Goal: Transaction & Acquisition: Purchase product/service

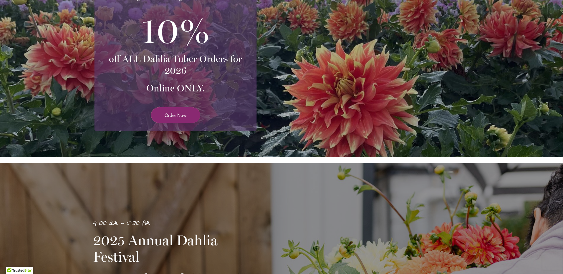
scroll to position [147, 0]
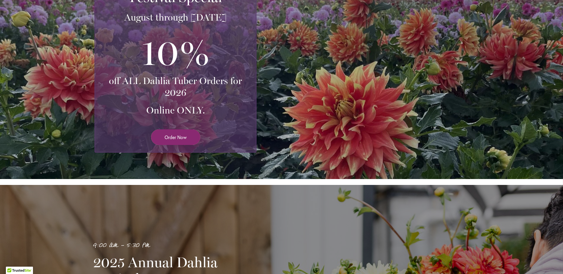
click at [177, 136] on span "Order Now" at bounding box center [175, 137] width 22 height 7
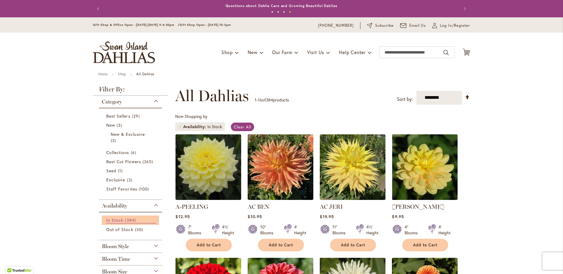
click at [119, 219] on span "In Stock" at bounding box center [114, 220] width 17 height 6
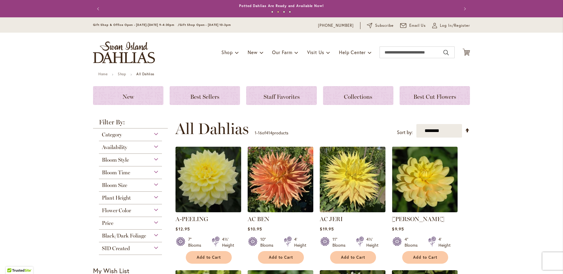
click at [125, 146] on span "Availability" at bounding box center [114, 147] width 25 height 6
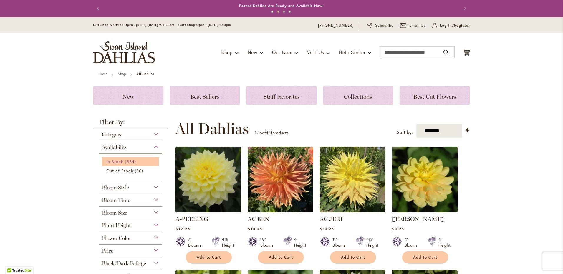
click at [117, 162] on span "In Stock" at bounding box center [114, 162] width 17 height 6
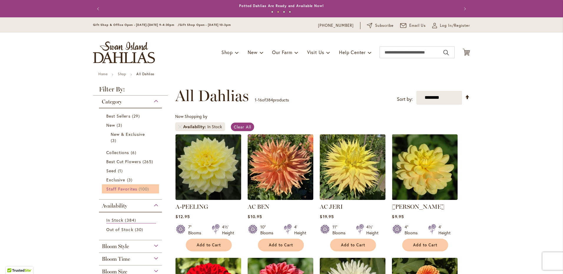
click at [126, 187] on span "Staff Favorites" at bounding box center [121, 189] width 31 height 6
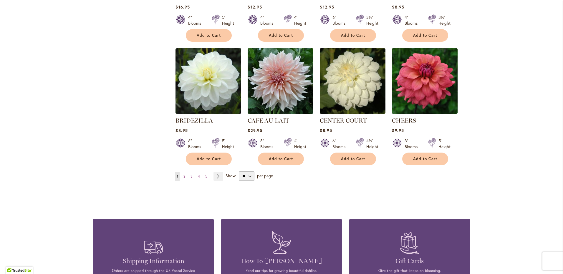
scroll to position [471, 0]
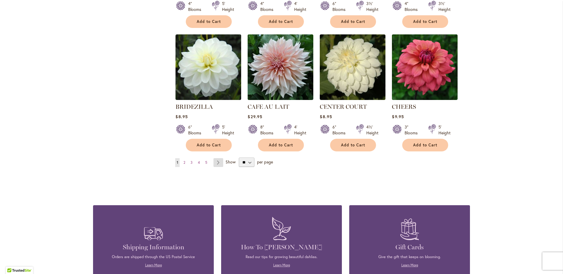
click at [215, 162] on link "Page Next" at bounding box center [218, 162] width 10 height 9
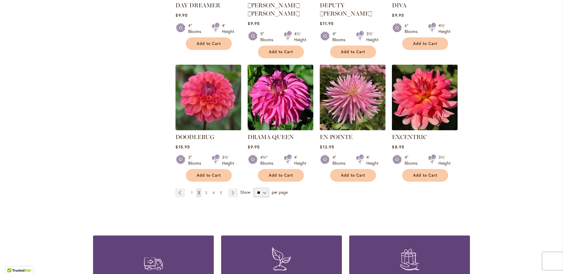
scroll to position [471, 0]
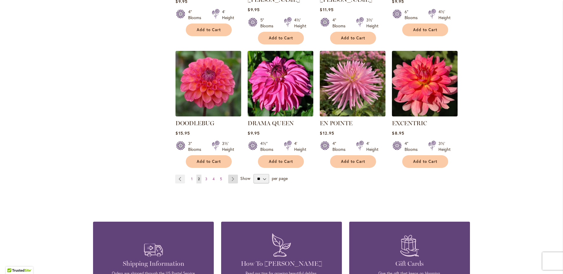
click at [229, 175] on link "Page Next" at bounding box center [233, 179] width 10 height 9
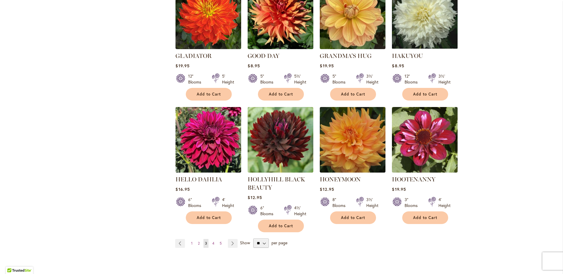
scroll to position [441, 0]
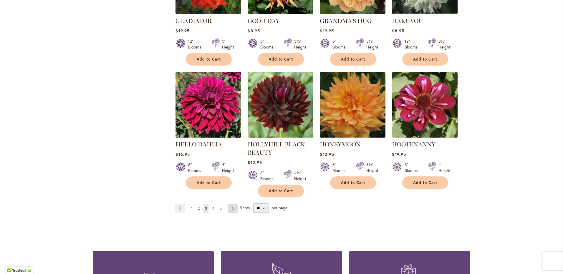
click at [231, 209] on link "Page Next" at bounding box center [233, 208] width 10 height 9
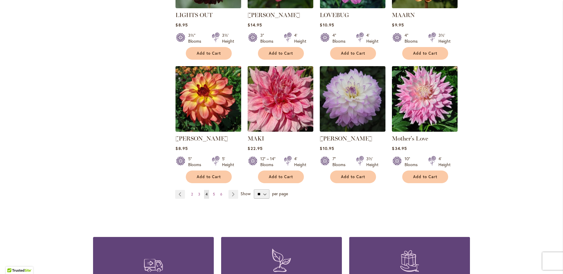
scroll to position [441, 0]
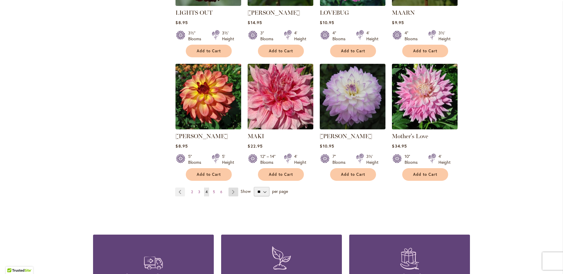
click at [232, 191] on link "Page Next" at bounding box center [233, 192] width 10 height 9
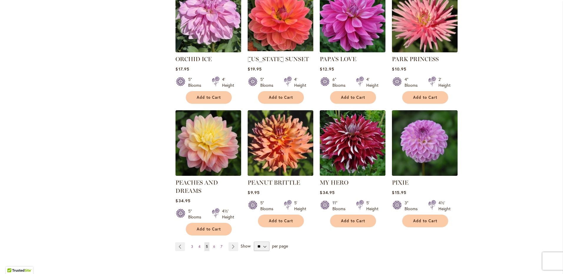
scroll to position [412, 0]
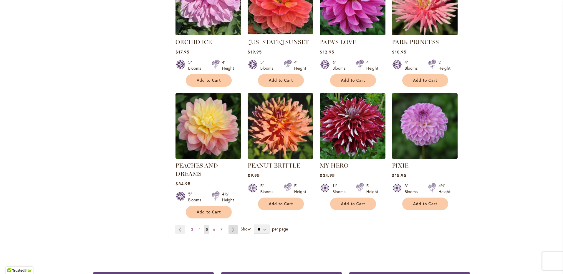
click at [232, 230] on link "Page Next" at bounding box center [233, 229] width 10 height 9
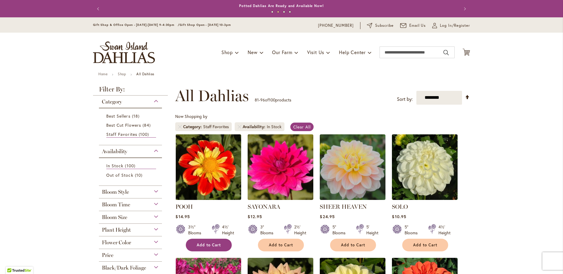
click at [213, 247] on span "Add to Cart" at bounding box center [209, 245] width 24 height 5
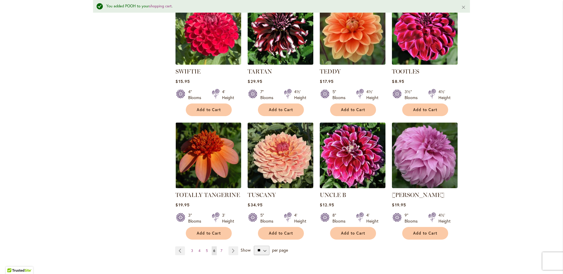
scroll to position [412, 0]
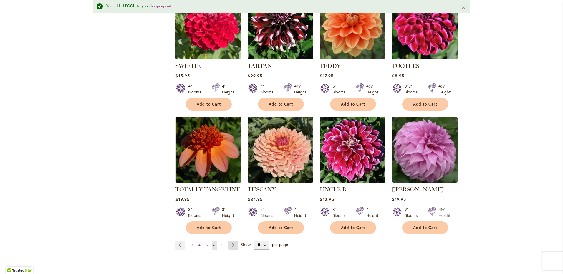
click at [231, 244] on link "Page Next" at bounding box center [233, 245] width 10 height 9
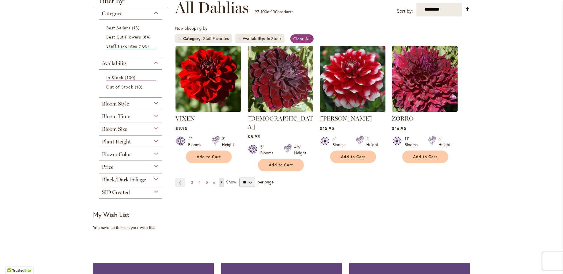
scroll to position [29, 0]
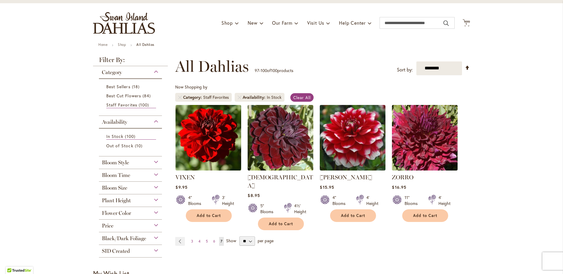
click at [132, 164] on div "Bloom Style" at bounding box center [130, 161] width 63 height 9
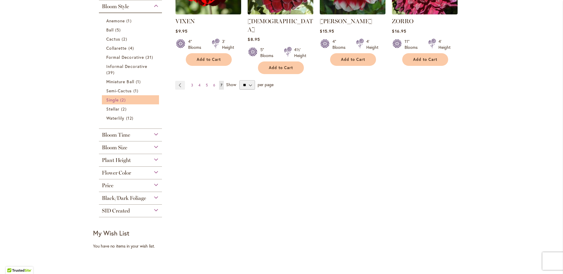
click at [108, 99] on span "Single" at bounding box center [112, 100] width 12 height 6
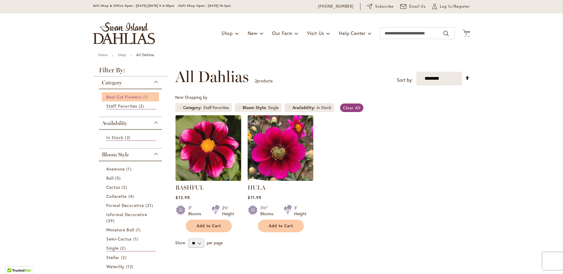
scroll to position [59, 0]
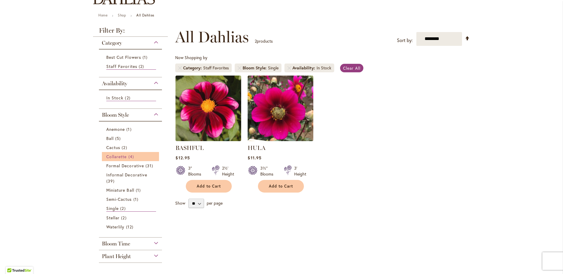
click at [113, 154] on span "Collarette" at bounding box center [116, 157] width 21 height 6
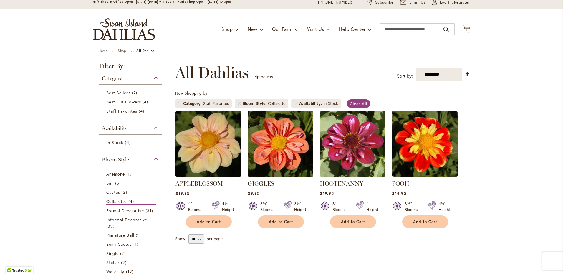
scroll to position [29, 0]
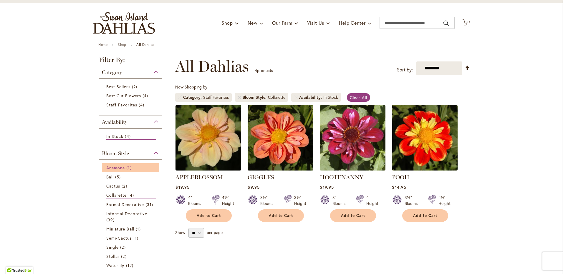
click at [113, 167] on span "Anemone" at bounding box center [115, 168] width 19 height 6
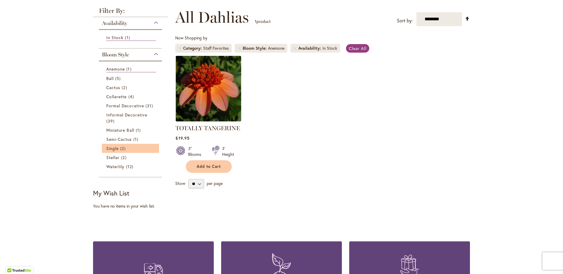
scroll to position [88, 0]
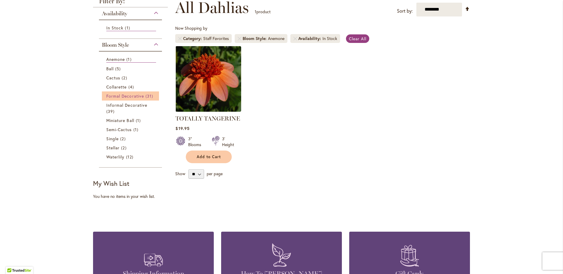
click at [137, 96] on span "Formal Decorative" at bounding box center [125, 96] width 38 height 6
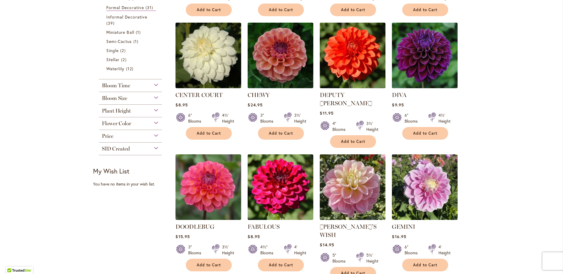
scroll to position [177, 0]
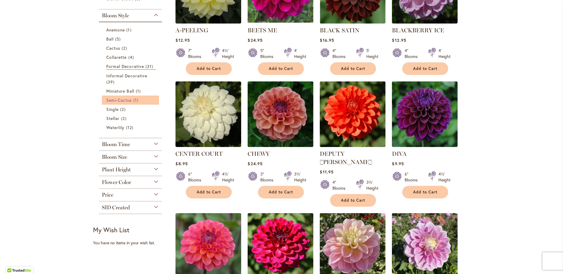
click at [124, 101] on span "Semi-Cactus" at bounding box center [119, 100] width 26 height 6
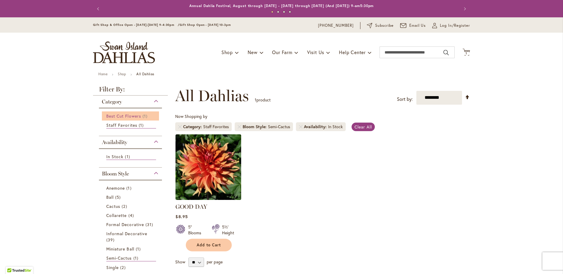
scroll to position [59, 0]
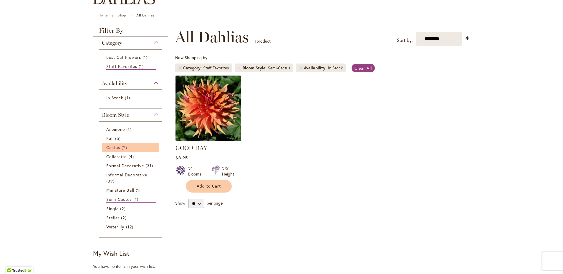
click at [113, 146] on span "Cactus" at bounding box center [113, 148] width 14 height 6
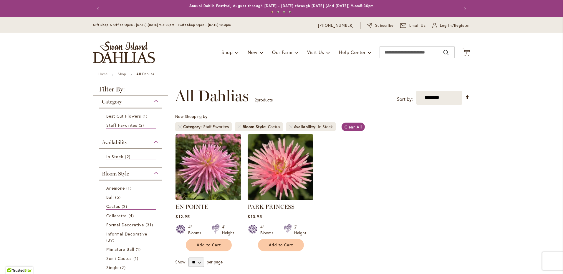
scroll to position [59, 0]
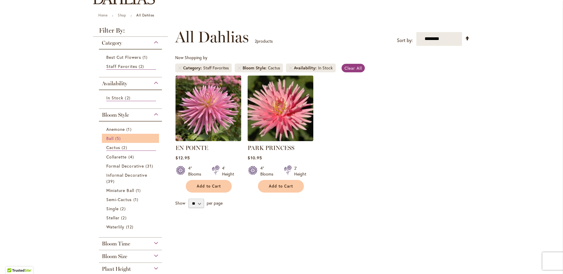
click at [109, 140] on span "Ball" at bounding box center [109, 139] width 7 height 6
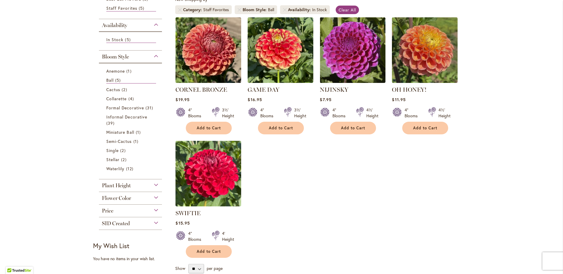
scroll to position [118, 0]
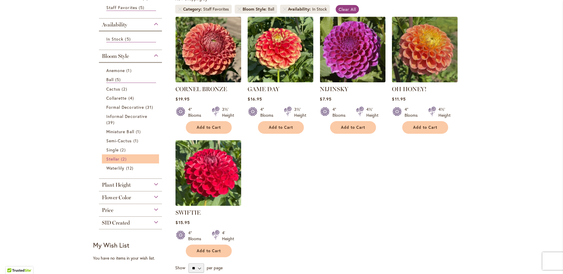
click at [112, 159] on span "Stellar" at bounding box center [112, 159] width 13 height 6
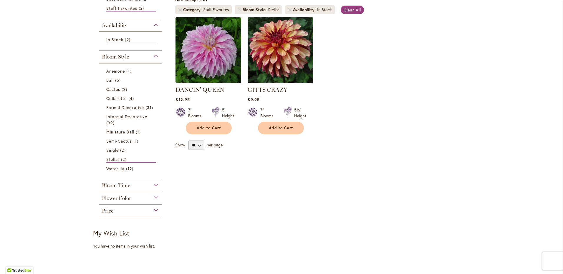
scroll to position [118, 0]
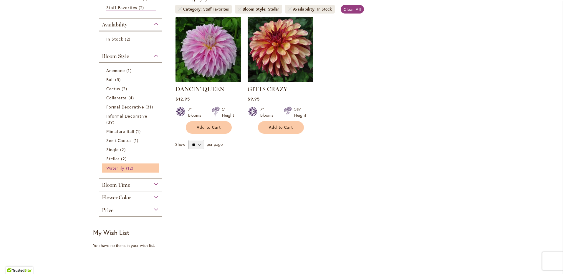
click at [111, 166] on span "Waterlily" at bounding box center [115, 168] width 18 height 6
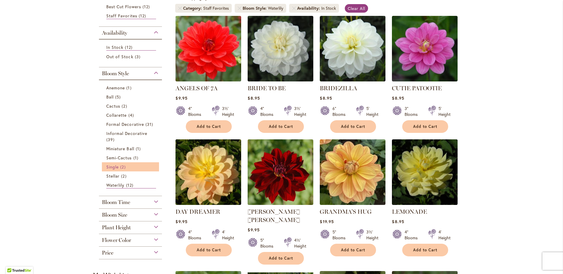
scroll to position [118, 0]
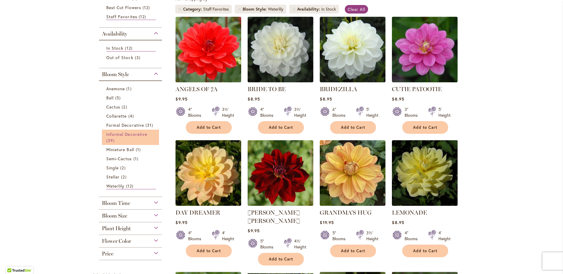
click at [137, 137] on link "Informal Decorative 39 items" at bounding box center [131, 137] width 50 height 12
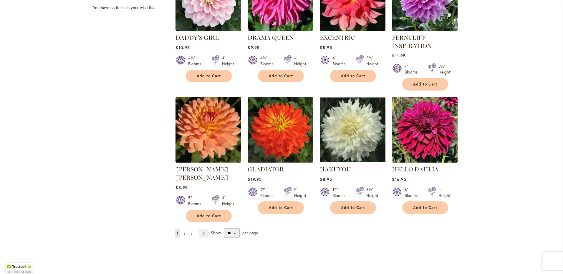
scroll to position [483, 0]
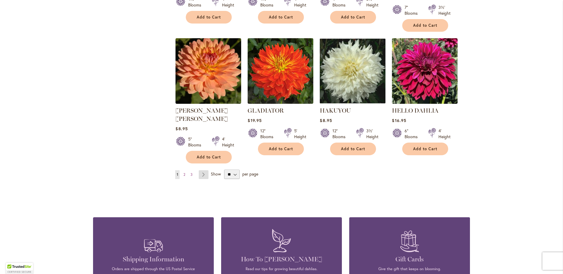
click at [202, 170] on link "Page Next" at bounding box center [204, 174] width 10 height 9
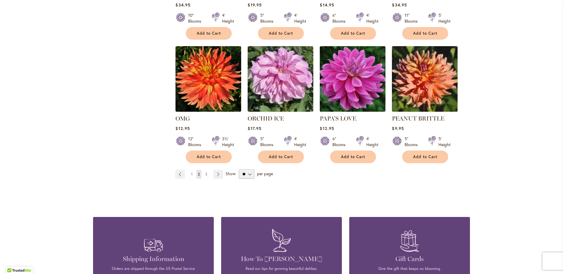
scroll to position [471, 0]
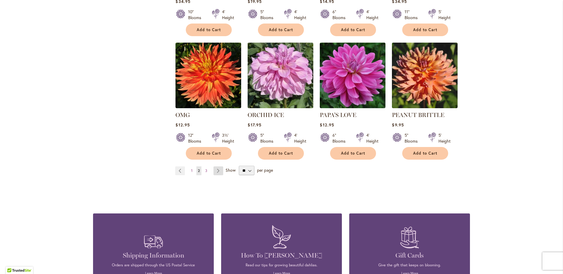
click at [216, 170] on link "Page Next" at bounding box center [218, 171] width 10 height 9
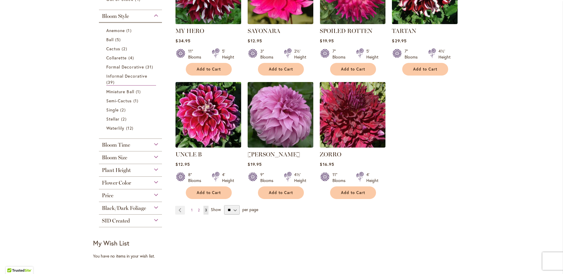
scroll to position [177, 0]
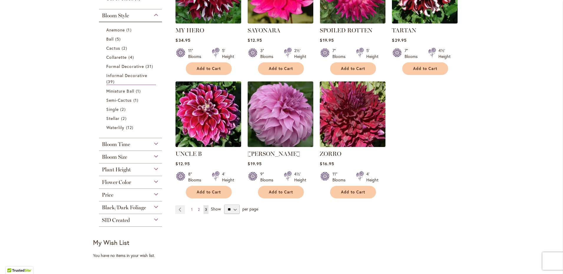
click at [272, 119] on img at bounding box center [280, 114] width 69 height 69
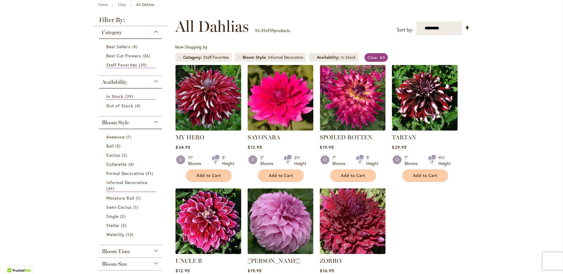
scroll to position [118, 0]
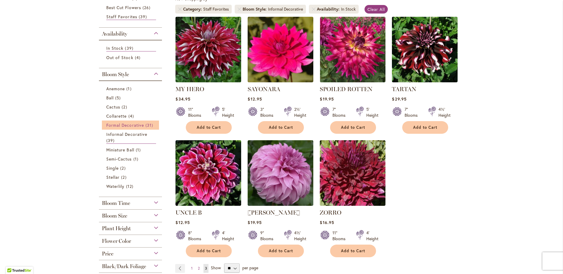
click at [122, 127] on span "Formal Decorative" at bounding box center [125, 125] width 38 height 6
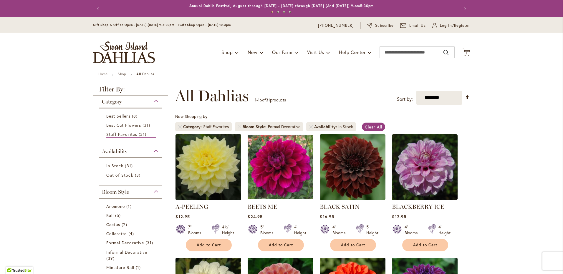
scroll to position [88, 0]
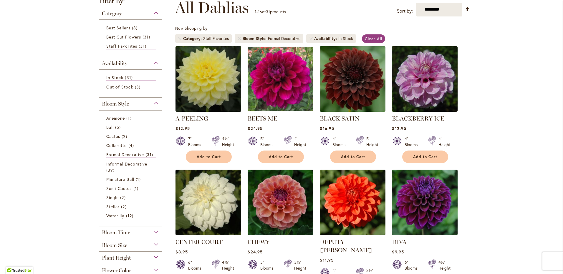
click at [202, 79] on img at bounding box center [208, 78] width 69 height 69
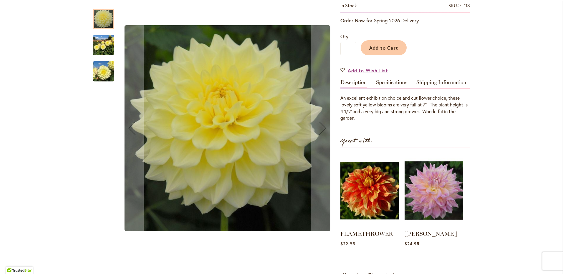
scroll to position [118, 0]
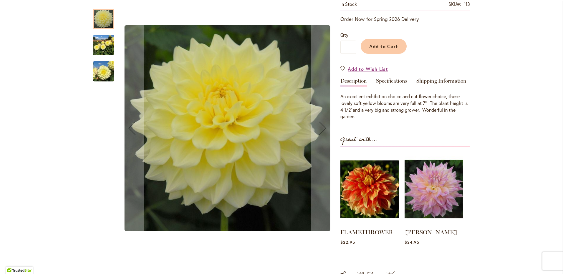
click at [93, 49] on img "A-Peeling" at bounding box center [103, 45] width 21 height 28
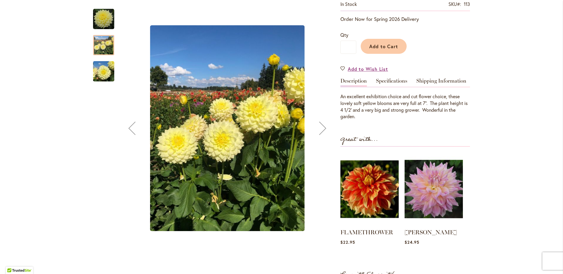
click at [100, 79] on img "A-Peeling" at bounding box center [103, 71] width 21 height 28
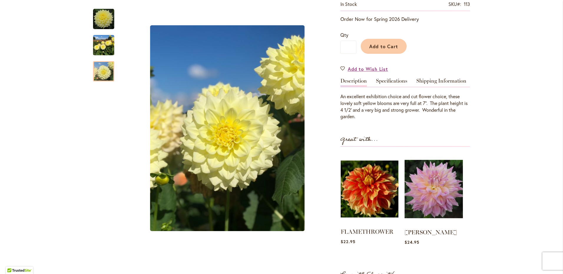
click at [374, 186] on img at bounding box center [369, 189] width 58 height 72
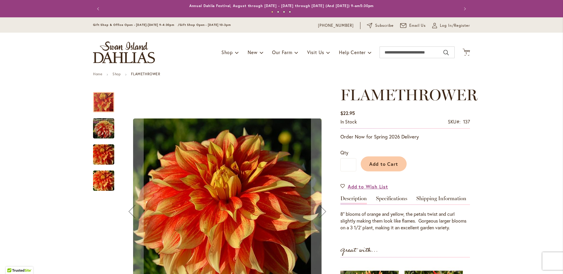
scroll to position [88, 0]
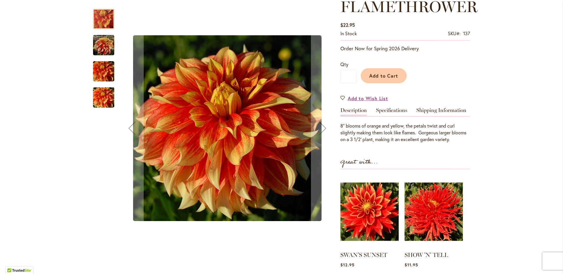
click at [98, 45] on img "FLAMETHROWER" at bounding box center [103, 45] width 21 height 22
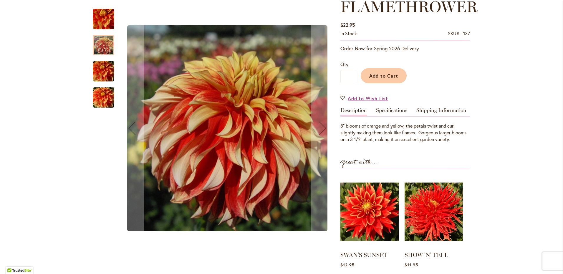
click at [100, 73] on img "FLAMETHROWER" at bounding box center [103, 71] width 42 height 28
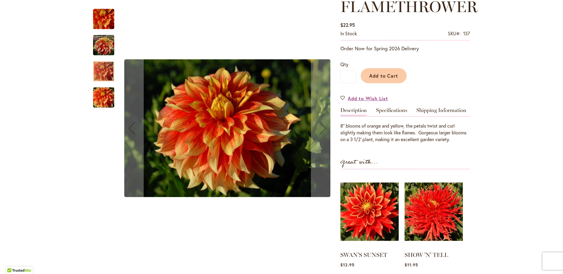
click at [106, 99] on img "FLAMETHROWER" at bounding box center [103, 98] width 42 height 28
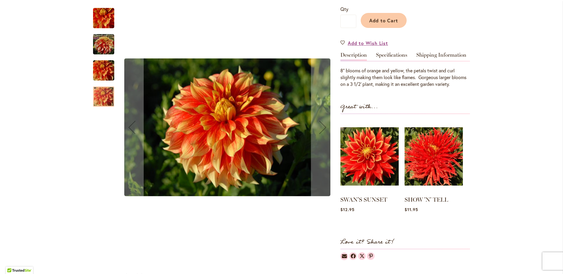
scroll to position [147, 0]
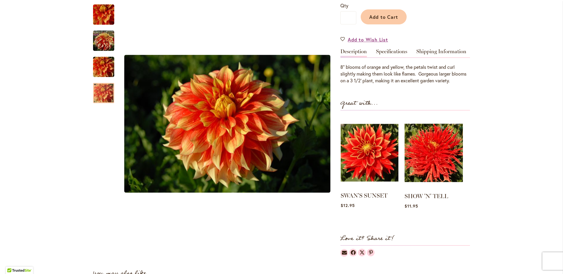
click at [369, 157] on img at bounding box center [369, 153] width 58 height 72
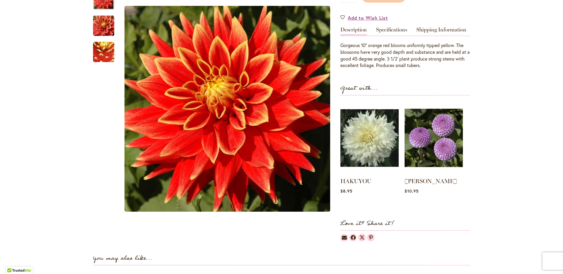
scroll to position [177, 0]
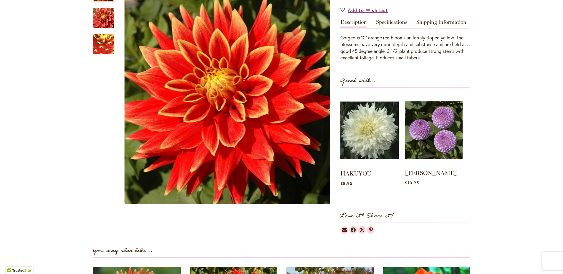
click at [435, 124] on img at bounding box center [434, 130] width 58 height 72
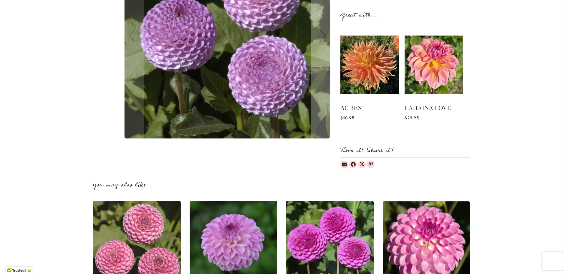
scroll to position [324, 0]
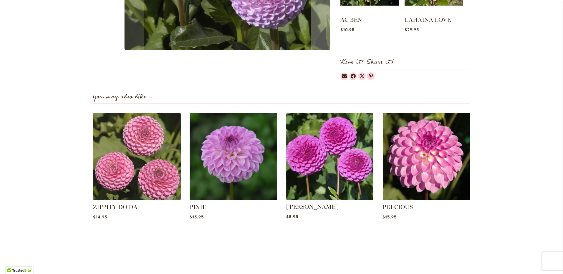
click at [344, 149] on img at bounding box center [329, 156] width 91 height 91
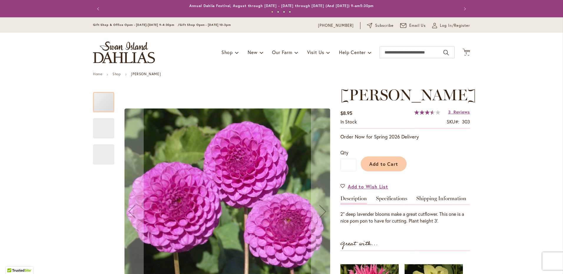
scroll to position [88, 0]
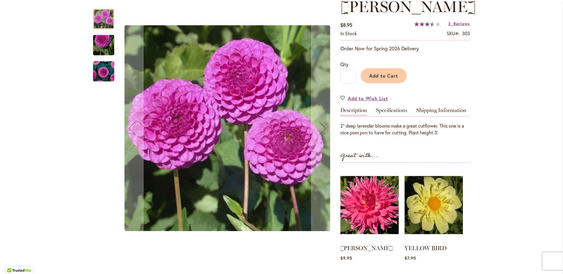
click at [96, 49] on img "MARY MUNNS" at bounding box center [103, 45] width 42 height 32
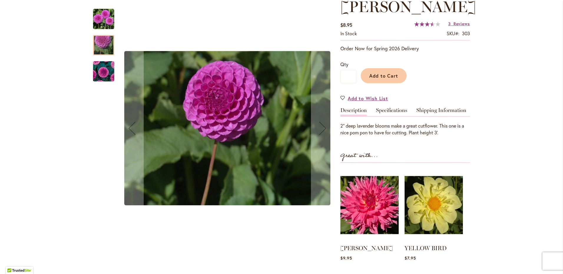
click at [100, 72] on img "MARY MUNNS" at bounding box center [103, 71] width 42 height 35
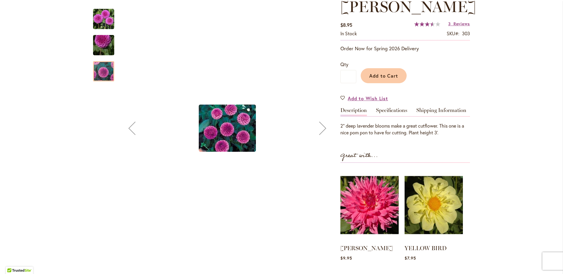
click at [105, 24] on img "MARY MUNNS" at bounding box center [103, 19] width 21 height 21
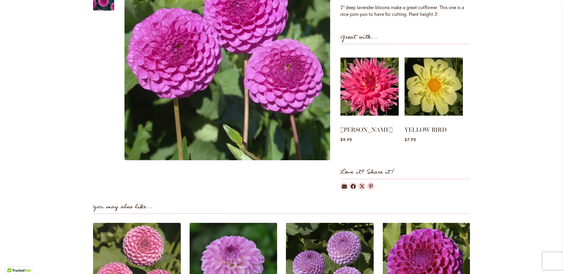
scroll to position [147, 0]
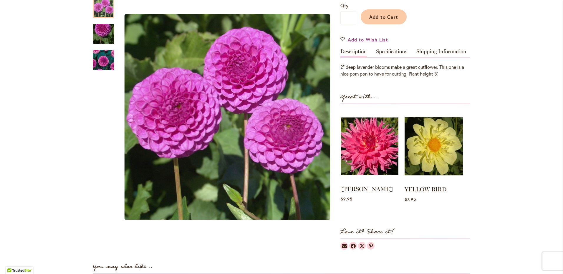
click at [363, 147] on img at bounding box center [369, 146] width 58 height 72
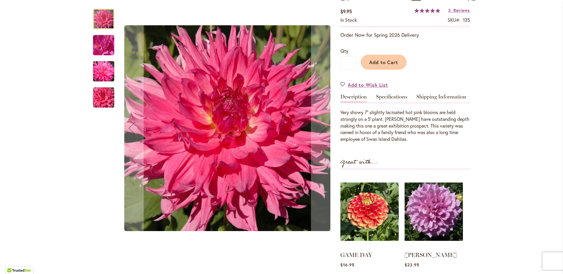
scroll to position [177, 0]
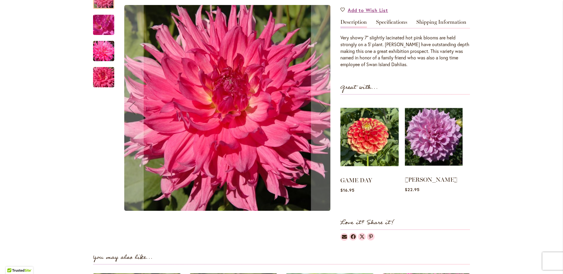
click at [435, 159] on img at bounding box center [434, 137] width 58 height 72
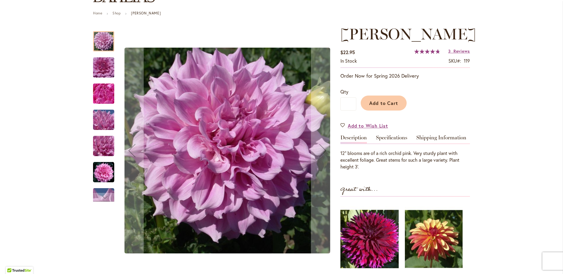
scroll to position [59, 0]
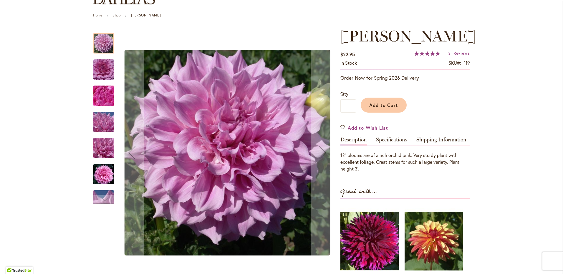
click at [107, 77] on img "Vera Seyfang" at bounding box center [103, 70] width 42 height 28
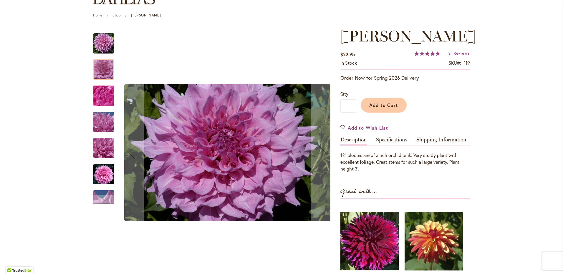
click at [102, 98] on img "Vera Seyfang" at bounding box center [103, 96] width 42 height 32
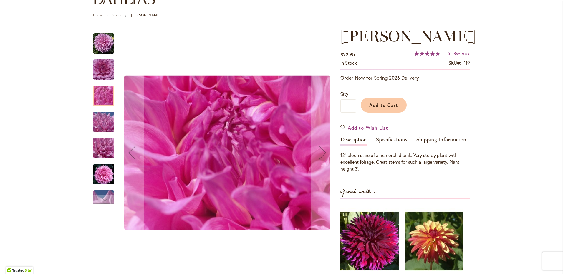
click at [107, 122] on img "Vera Seyfang" at bounding box center [103, 122] width 42 height 32
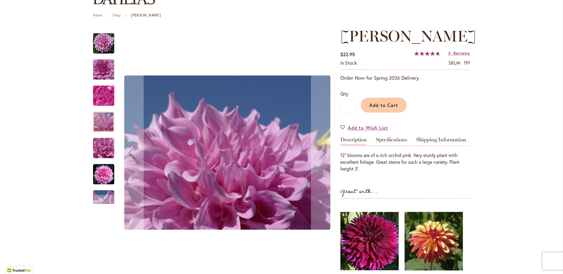
click at [102, 143] on img "Vera Seyfang" at bounding box center [103, 148] width 42 height 32
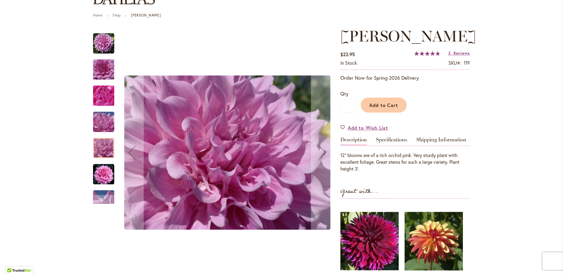
click at [103, 173] on img "Vera Seyfang" at bounding box center [103, 174] width 21 height 21
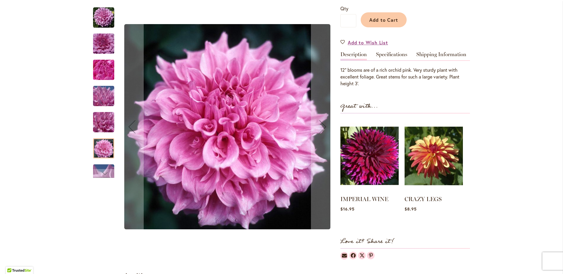
scroll to position [147, 0]
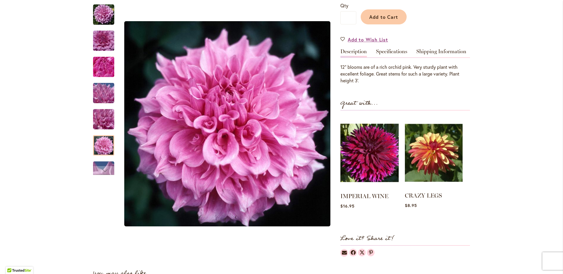
click at [443, 154] on img at bounding box center [434, 153] width 58 height 72
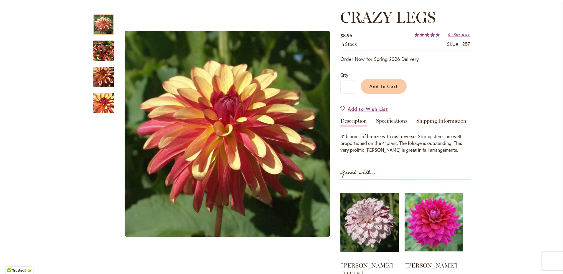
scroll to position [118, 0]
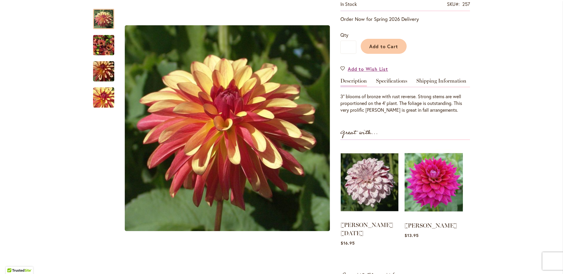
click at [361, 179] on img at bounding box center [369, 182] width 58 height 72
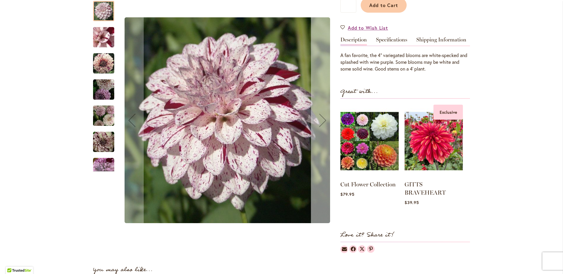
scroll to position [118, 0]
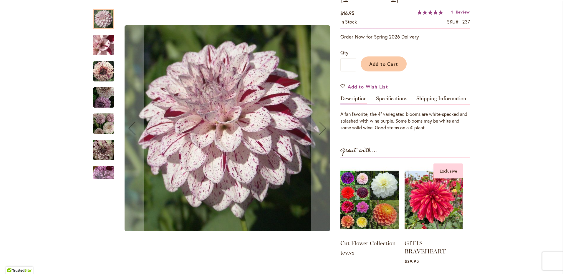
click at [101, 51] on img "HULIN'S CARNIVAL" at bounding box center [103, 45] width 42 height 32
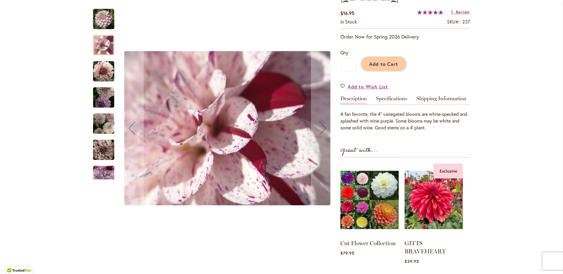
click at [103, 75] on img "HULIN'S CARNIVAL" at bounding box center [103, 71] width 21 height 21
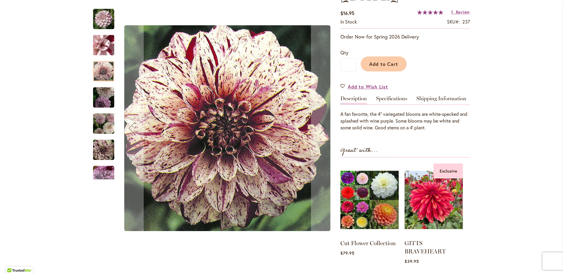
click at [101, 101] on img "HULIN'S CARNIVAL" at bounding box center [103, 97] width 21 height 21
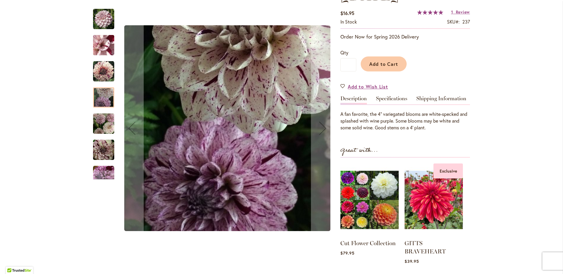
click at [104, 123] on img "HULIN'S CARNIVAL" at bounding box center [103, 123] width 21 height 23
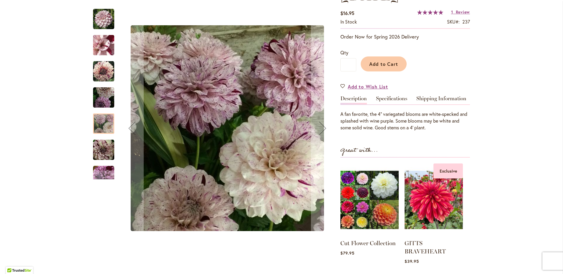
click at [100, 155] on img "HULIN'S CARNIVAL" at bounding box center [103, 149] width 21 height 21
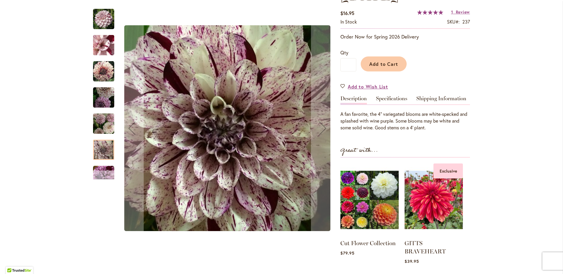
click at [101, 173] on div "Next" at bounding box center [103, 175] width 9 height 9
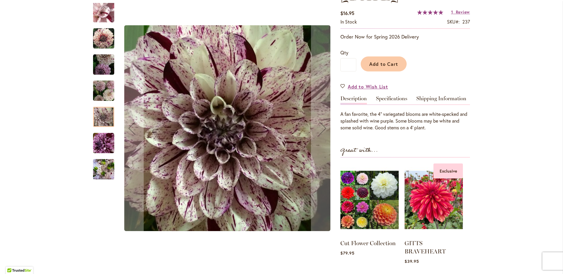
click at [101, 173] on img "HULIN'S CARNIVAL" at bounding box center [103, 169] width 21 height 28
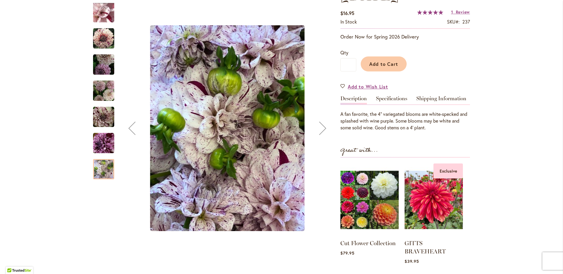
click at [101, 173] on div at bounding box center [103, 169] width 21 height 20
click at [104, 149] on img "HULIN'S CARNIVAL" at bounding box center [103, 143] width 21 height 21
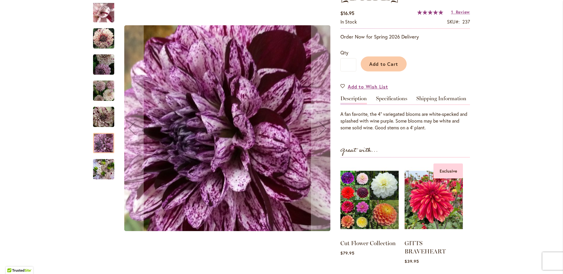
click at [102, 168] on img "HULIN'S CARNIVAL" at bounding box center [103, 169] width 21 height 28
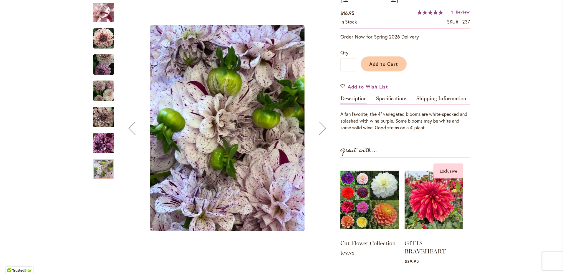
scroll to position [0, 0]
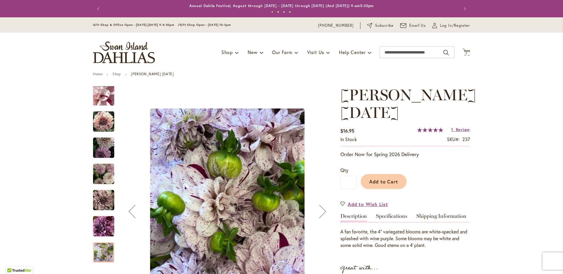
click at [102, 96] on img "HULIN'S CARNIVAL" at bounding box center [103, 96] width 42 height 32
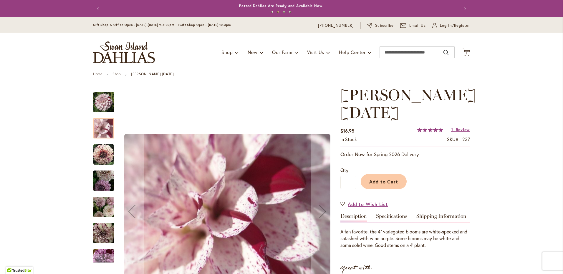
click at [107, 132] on div at bounding box center [103, 128] width 21 height 20
click at [104, 151] on img "HULIN'S CARNIVAL" at bounding box center [103, 154] width 21 height 21
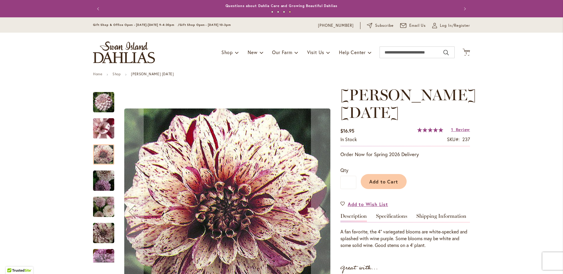
click at [105, 180] on img "HULIN'S CARNIVAL" at bounding box center [103, 180] width 21 height 21
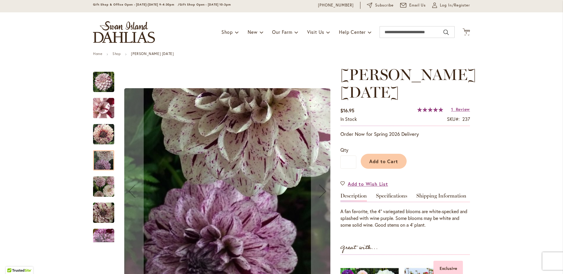
scroll to position [29, 0]
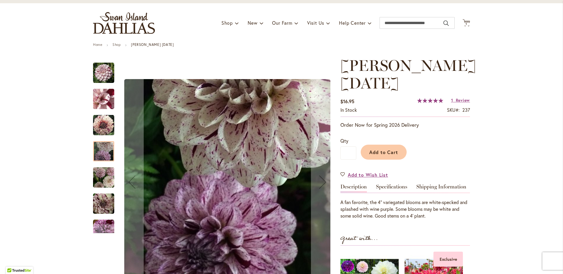
click at [104, 179] on img "HULIN'S CARNIVAL" at bounding box center [103, 177] width 21 height 23
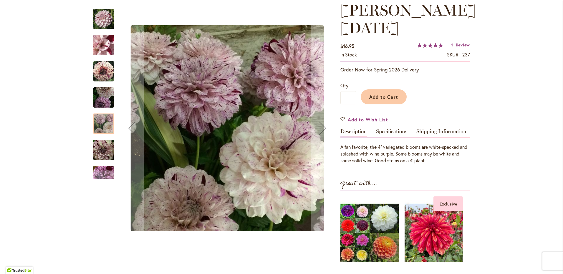
scroll to position [88, 0]
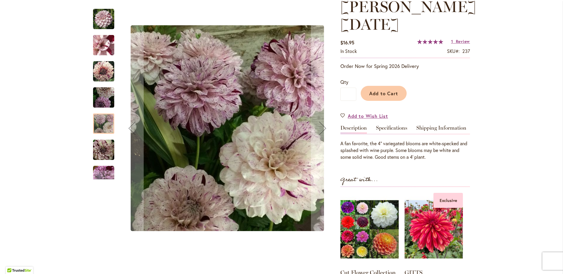
click at [101, 163] on div "HULIN'S CARNIVAL" at bounding box center [106, 173] width 27 height 26
